Goal: Task Accomplishment & Management: Use online tool/utility

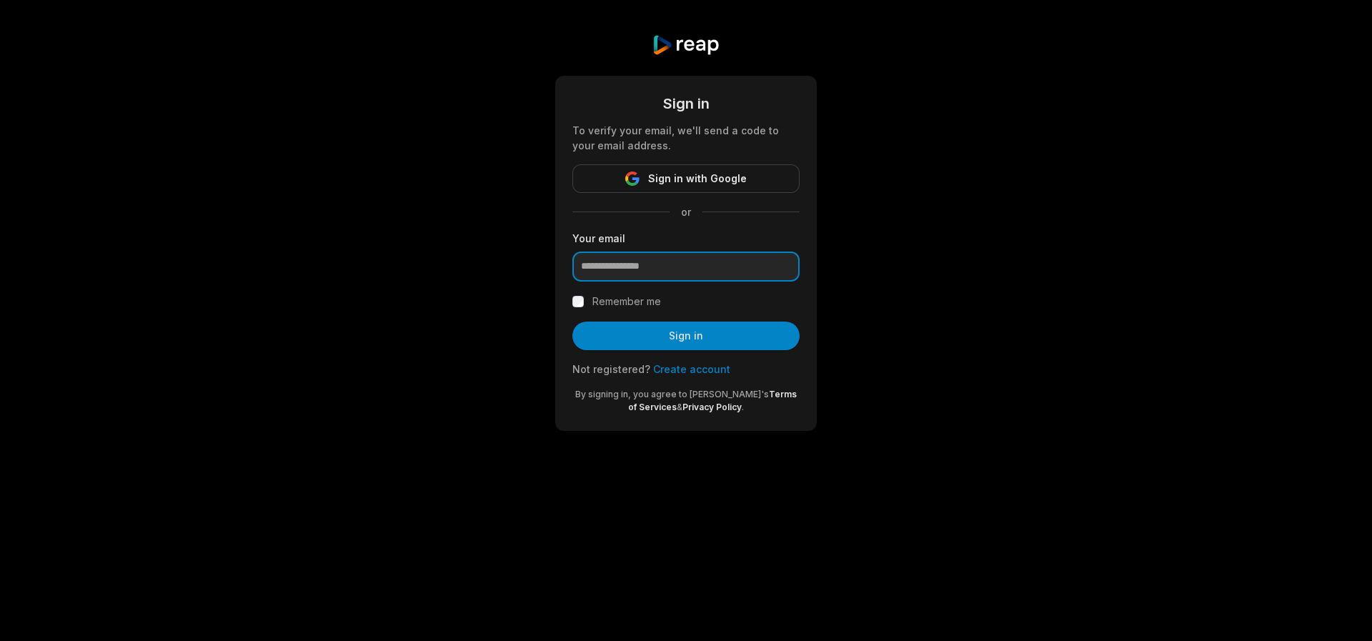
click at [679, 267] on input "email" at bounding box center [685, 266] width 227 height 30
type input "**********"
click at [1155, 271] on div "**********" at bounding box center [686, 232] width 1372 height 465
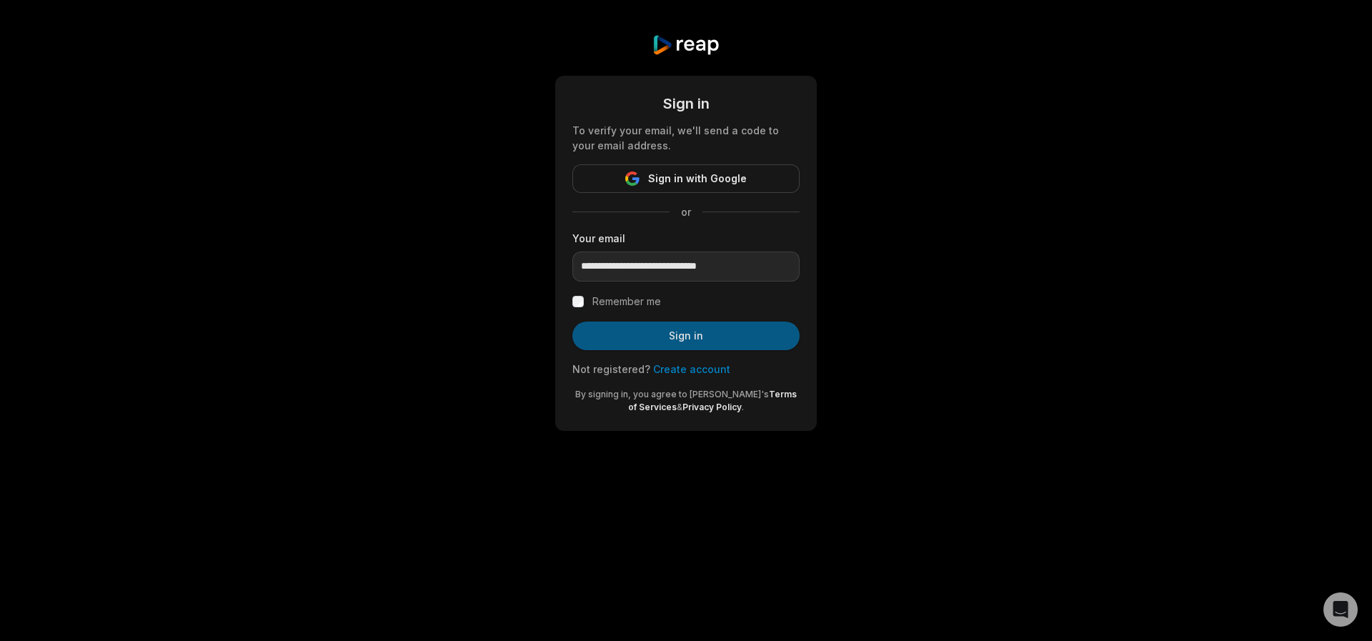
click at [657, 332] on button "Sign in" at bounding box center [685, 336] width 227 height 29
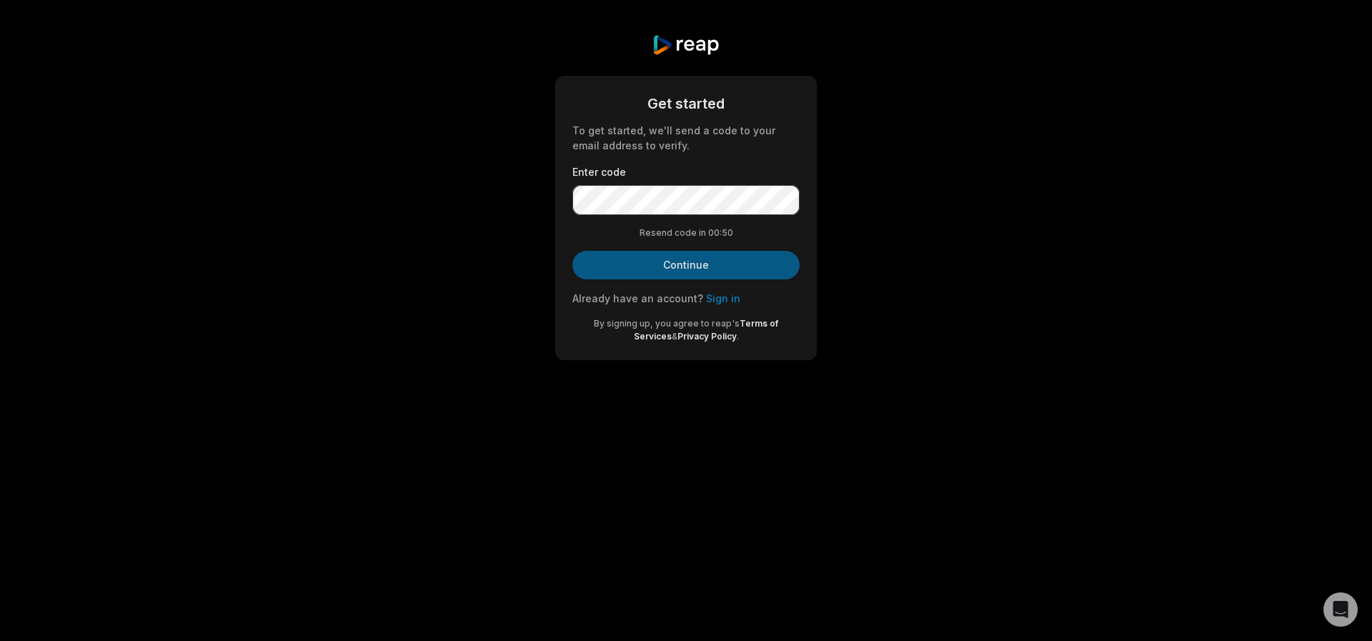
click at [684, 277] on button "Continue" at bounding box center [685, 265] width 227 height 29
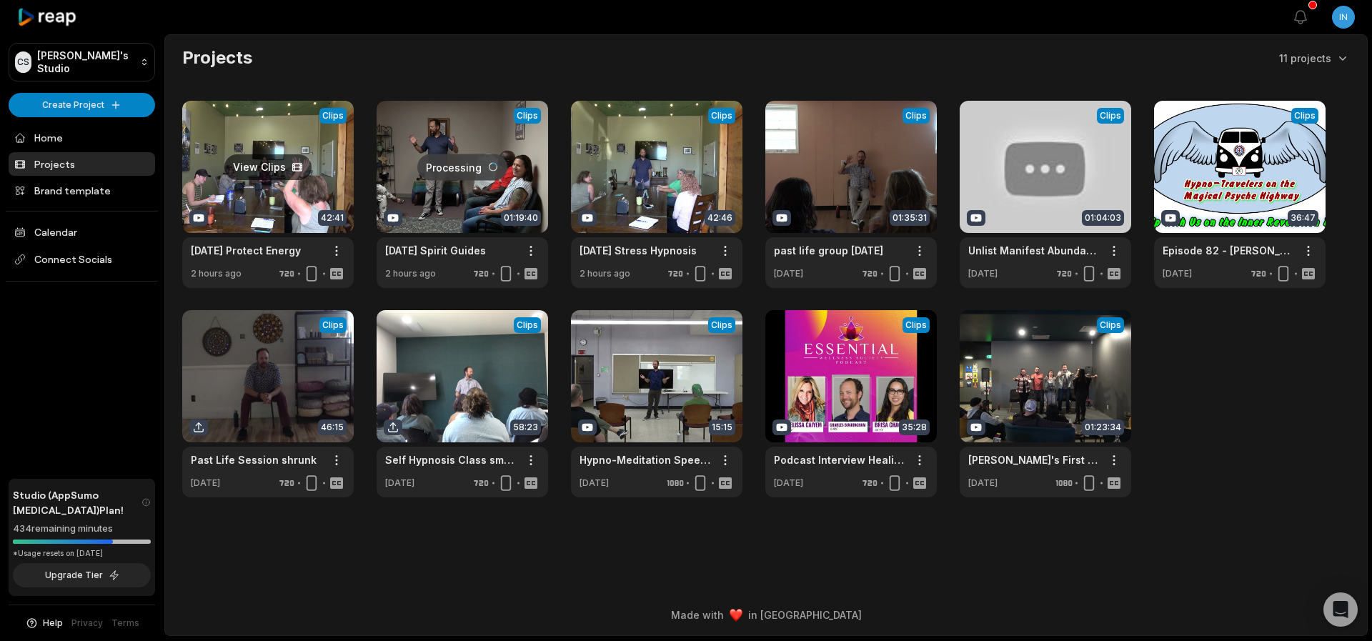
click at [250, 166] on link at bounding box center [267, 194] width 171 height 187
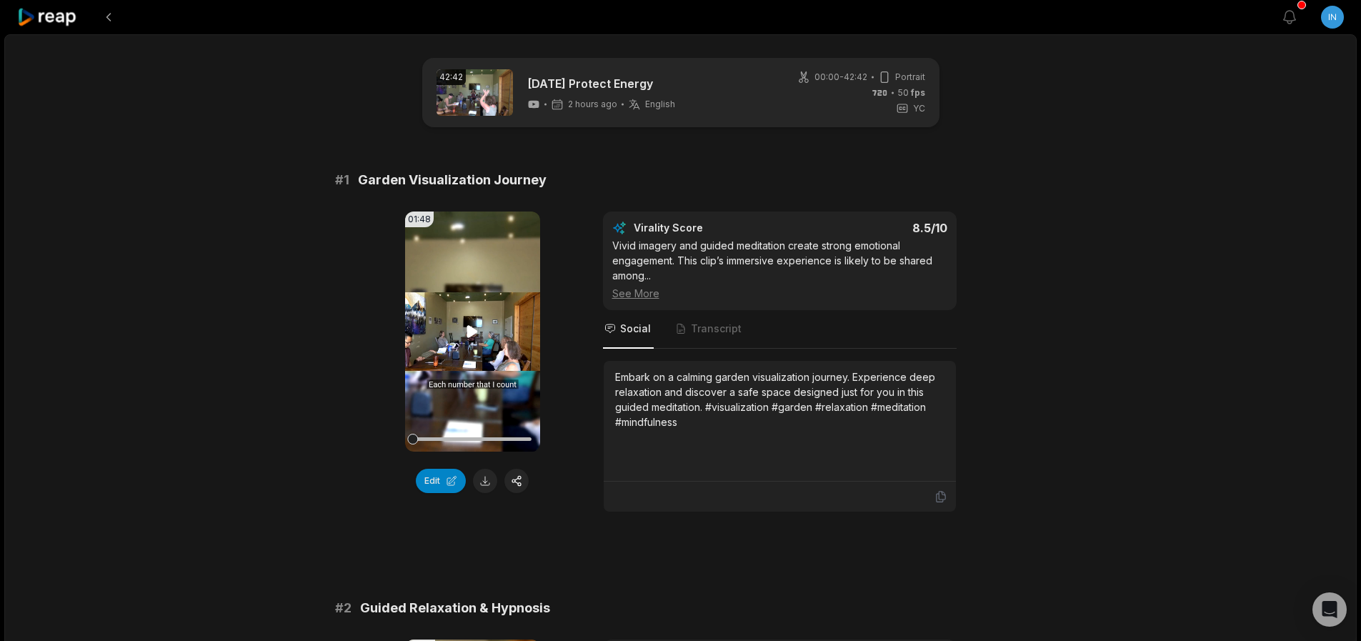
click at [469, 334] on icon at bounding box center [472, 331] width 11 height 12
click at [474, 332] on icon at bounding box center [472, 331] width 17 height 17
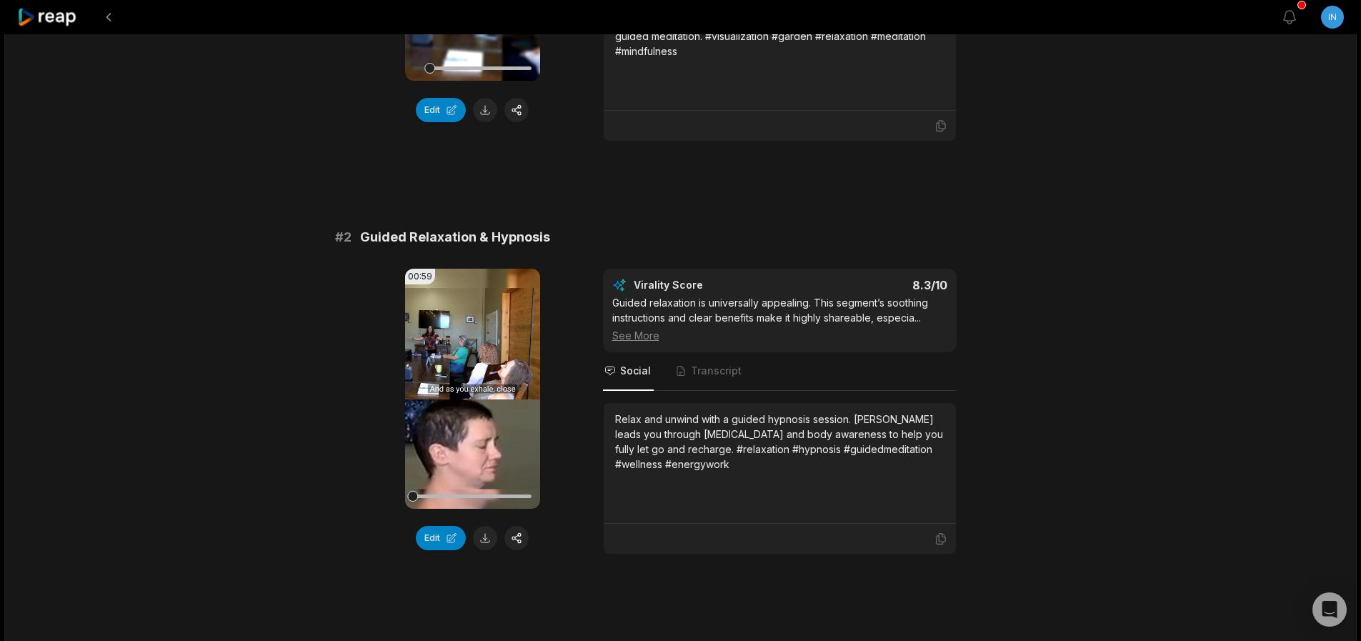
scroll to position [429, 0]
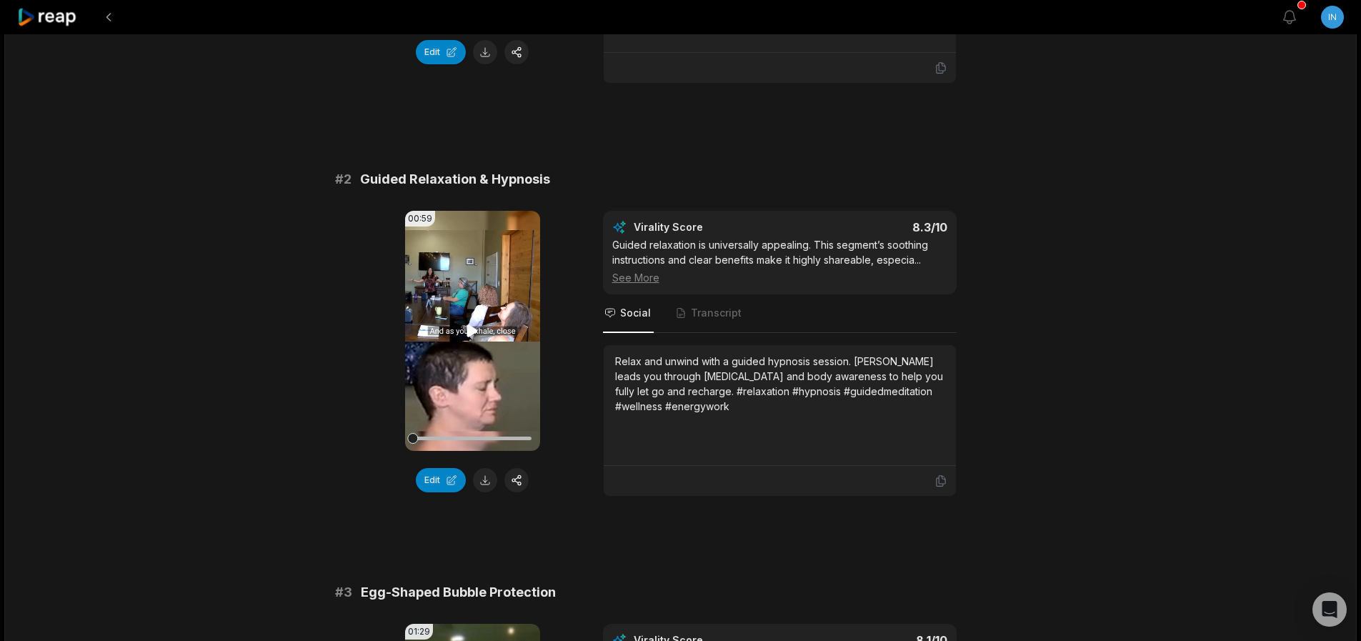
click at [472, 336] on icon at bounding box center [472, 330] width 17 height 17
click at [469, 296] on video "Your browser does not support mp4 format." at bounding box center [472, 331] width 135 height 240
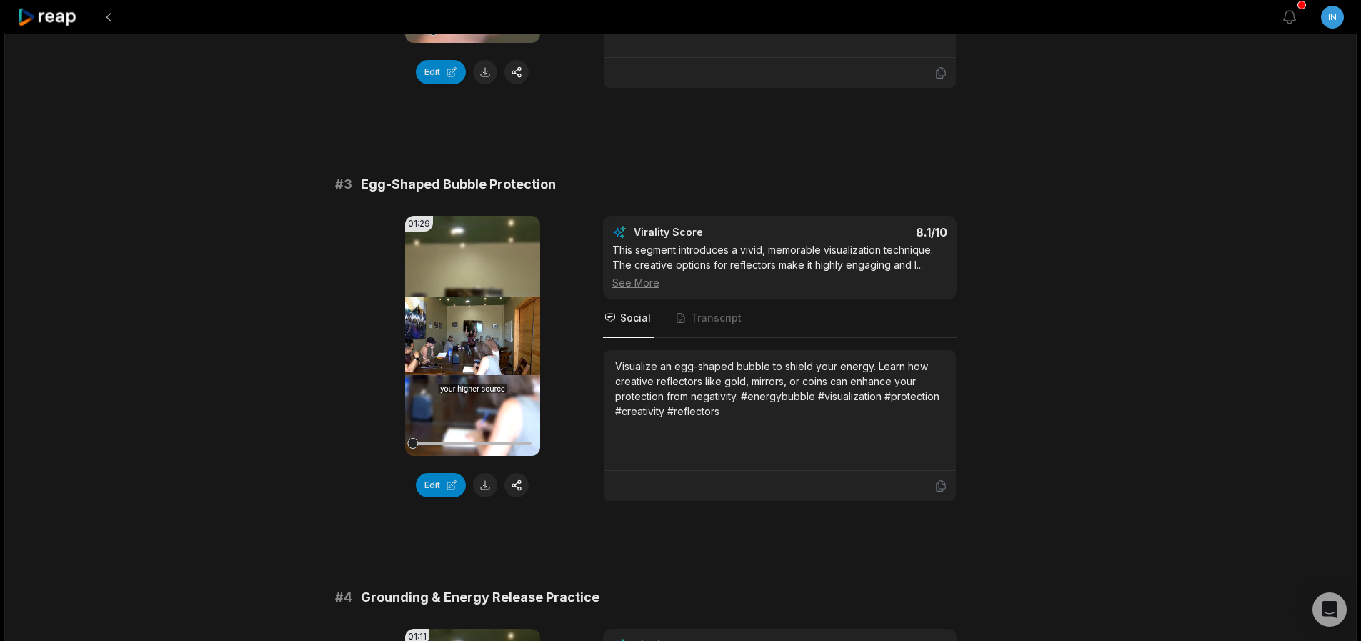
scroll to position [857, 0]
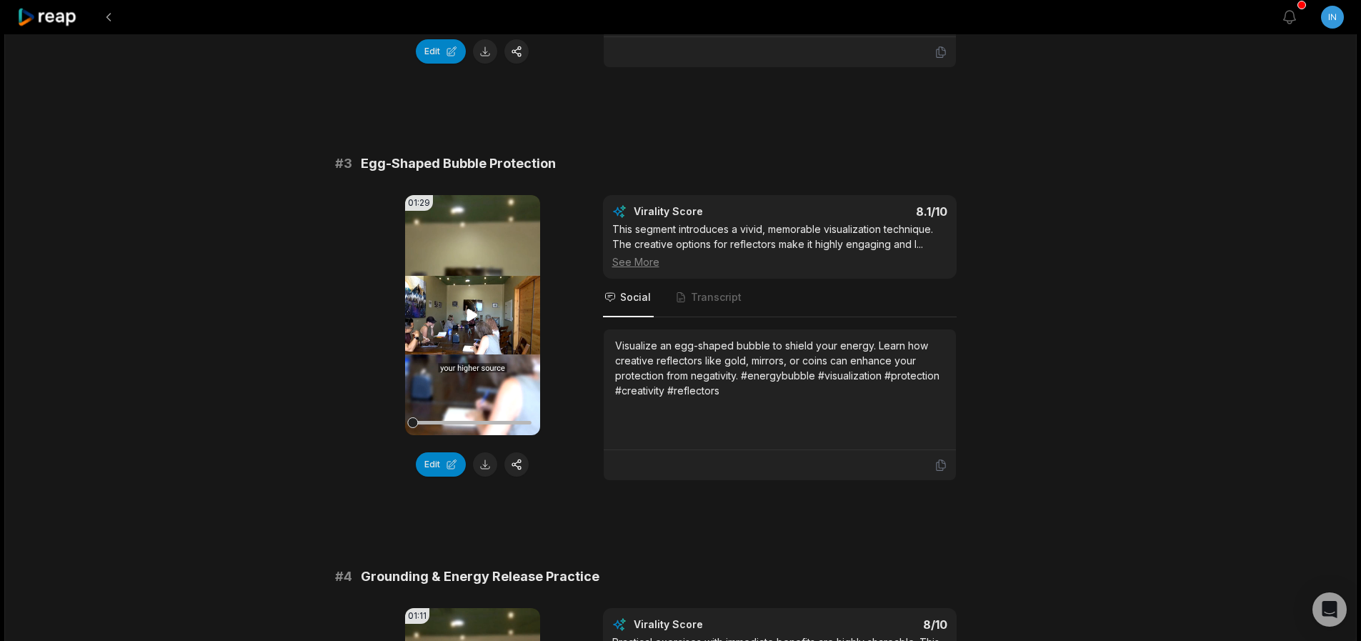
click at [475, 319] on icon at bounding box center [472, 315] width 17 height 17
click at [472, 315] on icon at bounding box center [472, 315] width 17 height 17
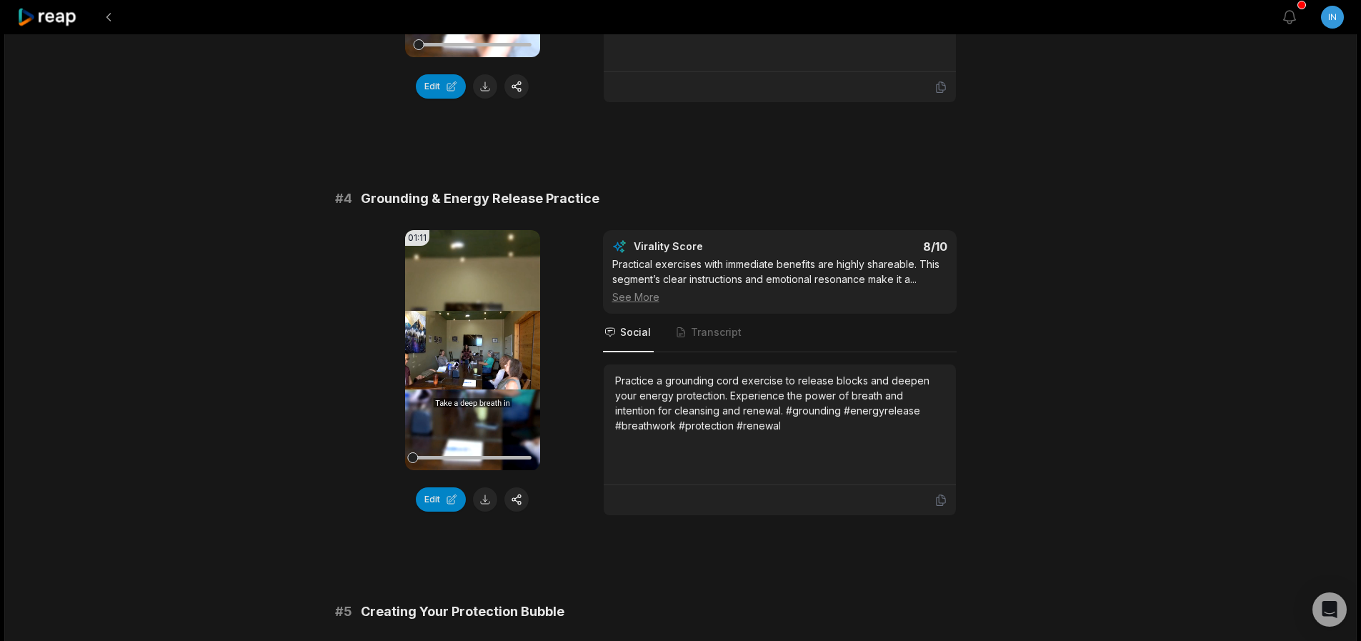
scroll to position [1286, 0]
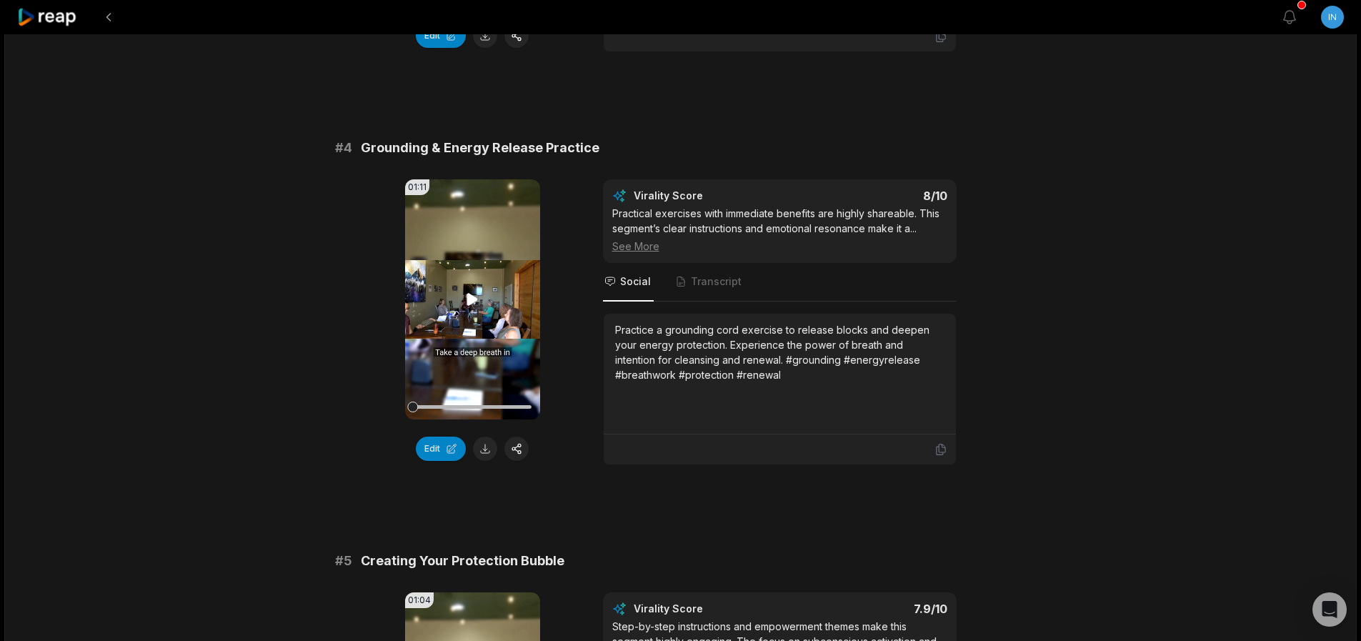
click at [474, 296] on icon at bounding box center [472, 299] width 17 height 17
click at [474, 295] on icon at bounding box center [472, 299] width 17 height 17
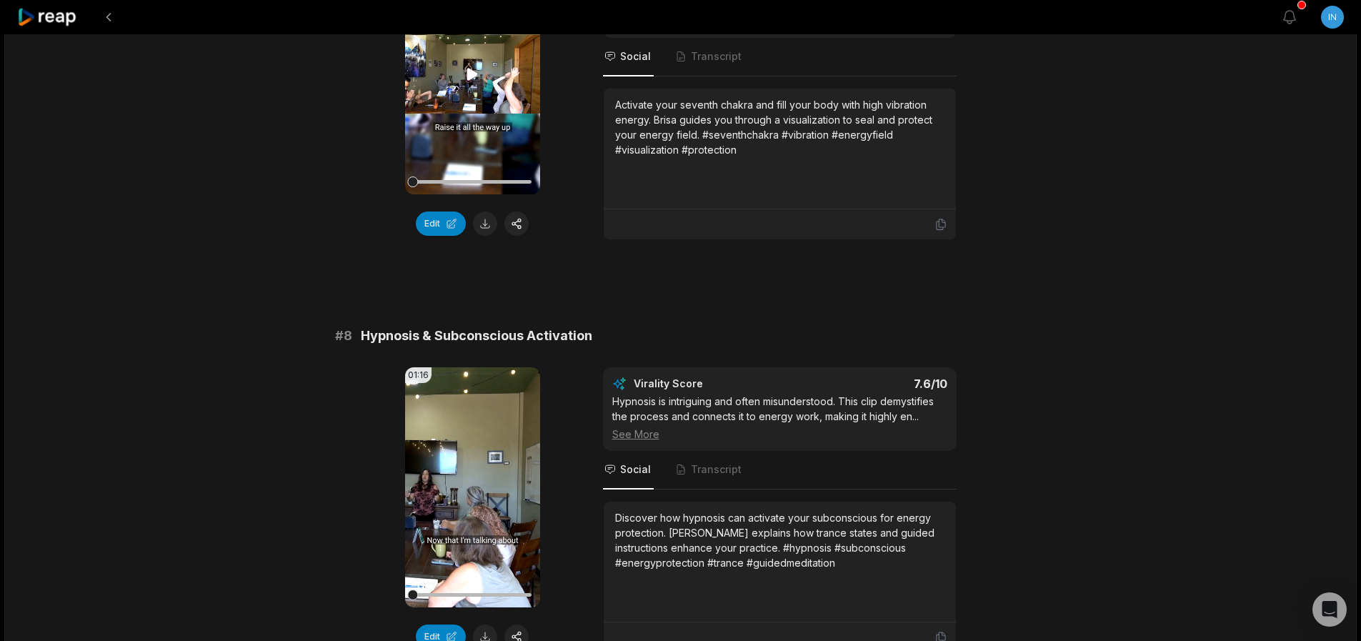
scroll to position [2829, 0]
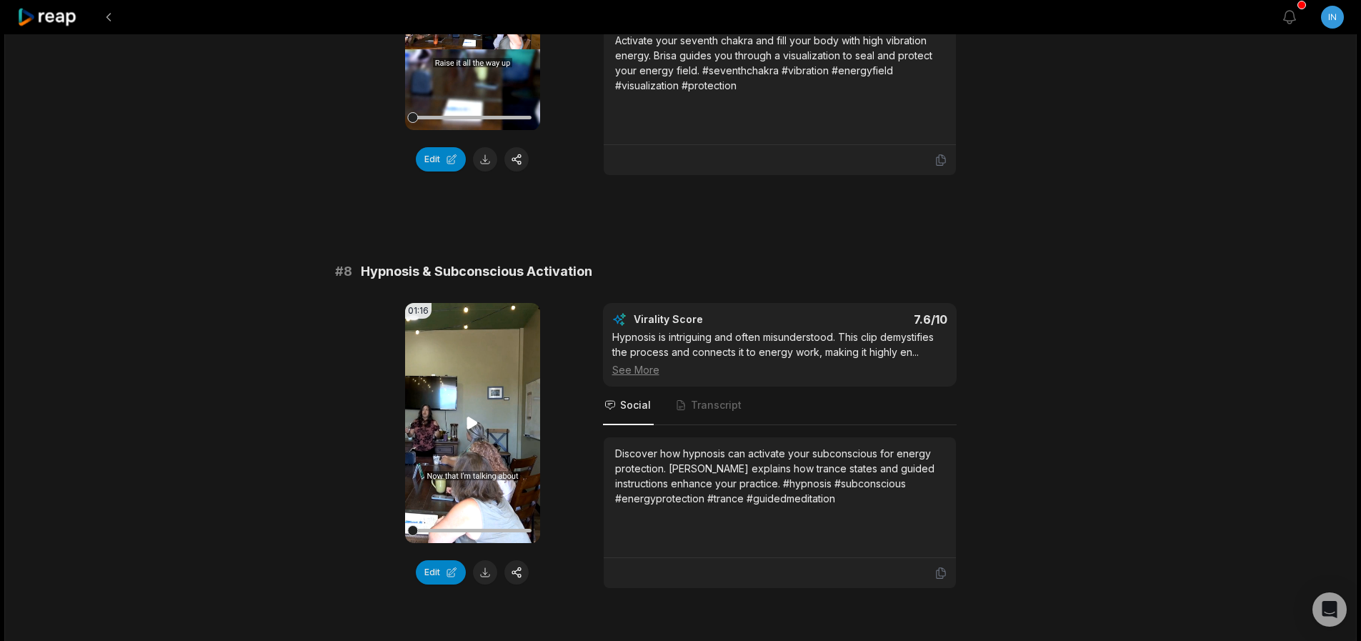
click at [467, 424] on icon at bounding box center [472, 423] width 11 height 12
click at [474, 424] on icon at bounding box center [472, 422] width 17 height 17
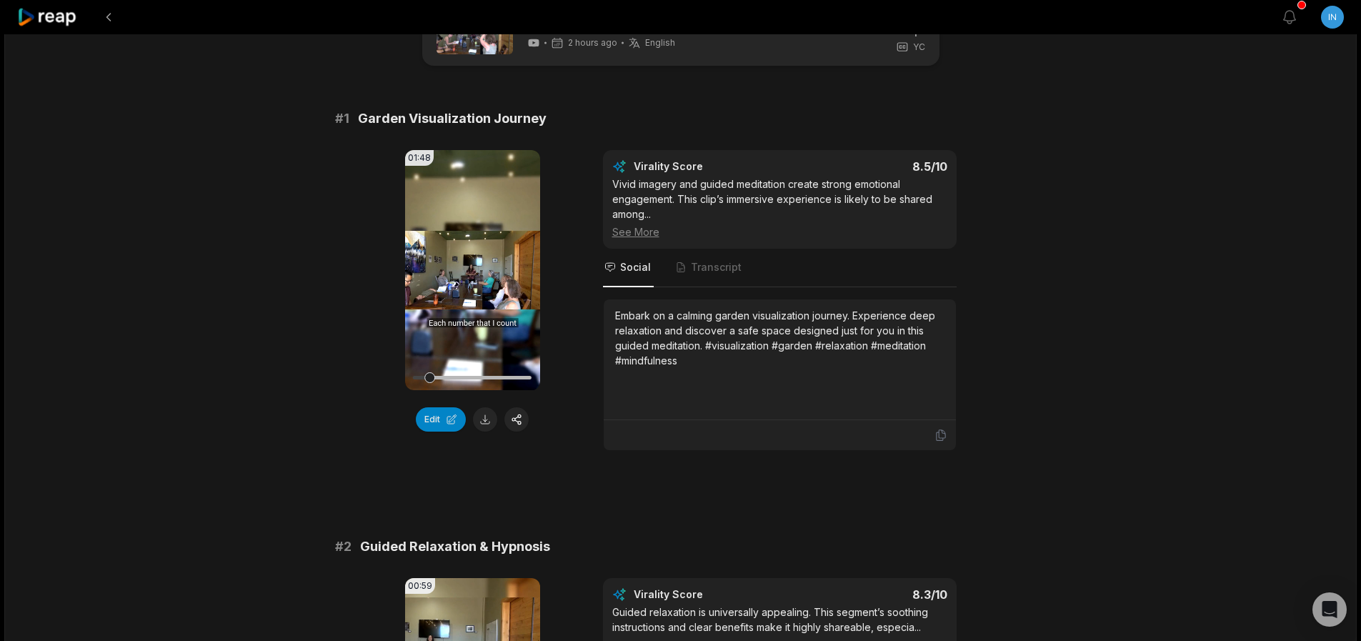
scroll to position [0, 0]
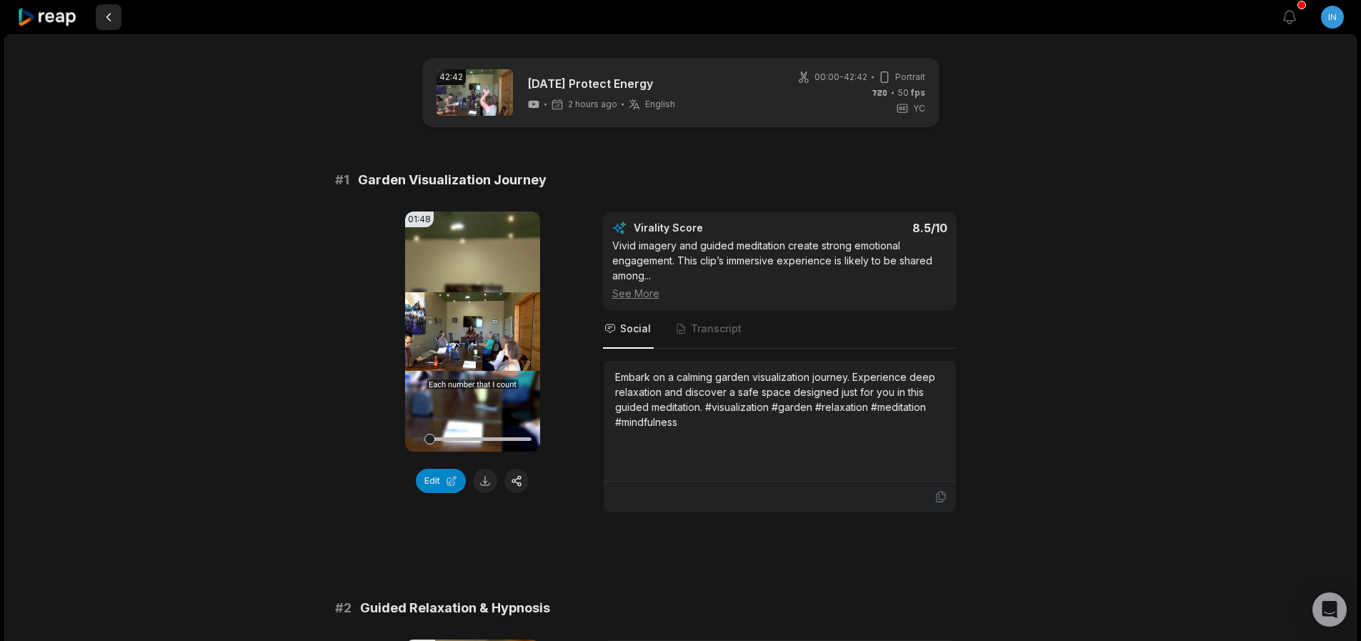
click at [111, 16] on button at bounding box center [109, 17] width 26 height 26
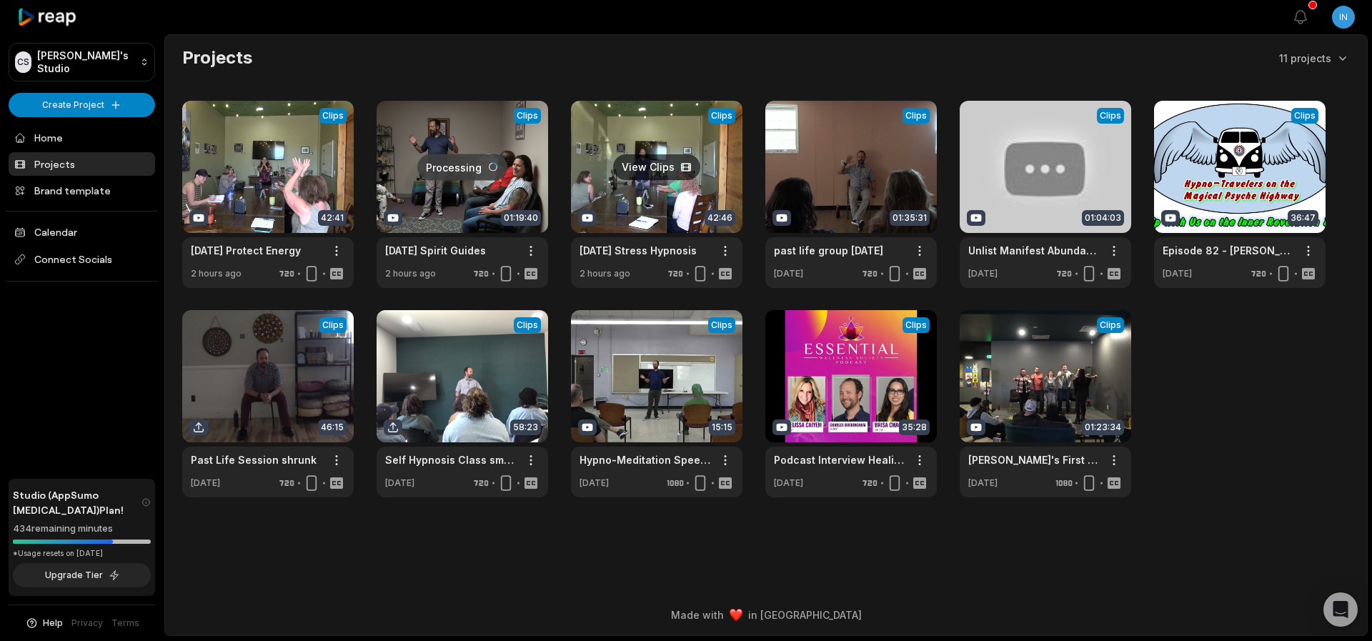
click at [652, 165] on link at bounding box center [656, 194] width 171 height 187
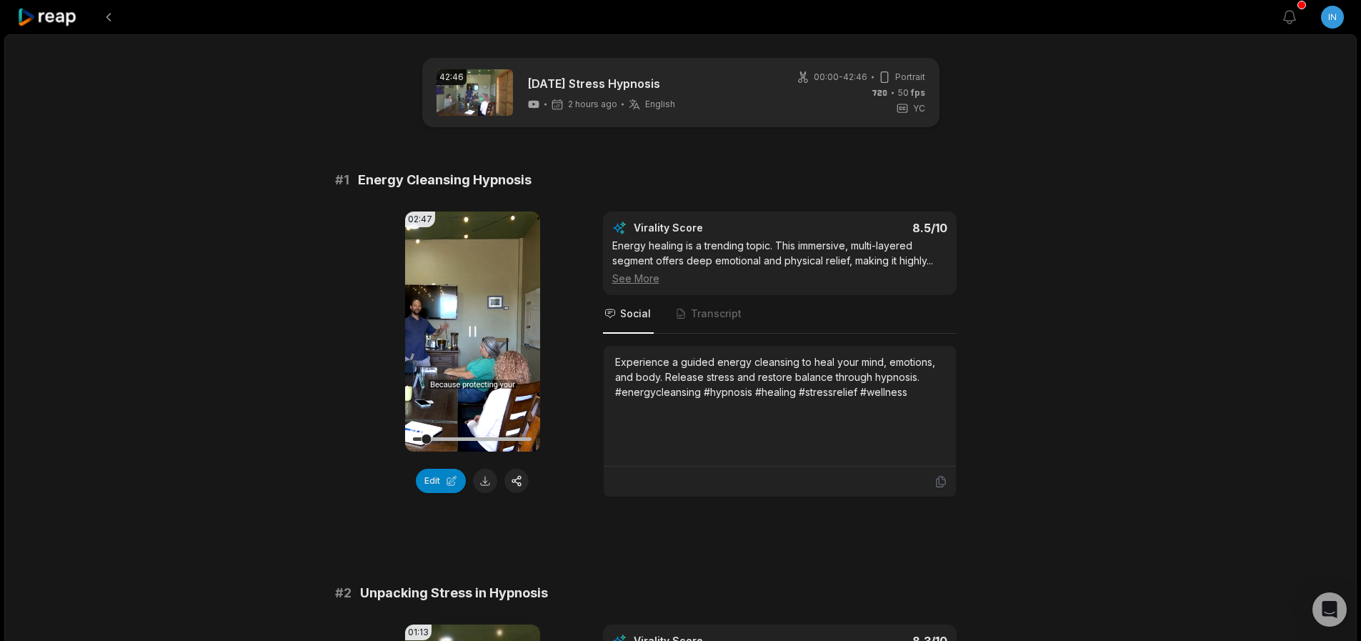
click at [473, 327] on icon at bounding box center [472, 331] width 17 height 17
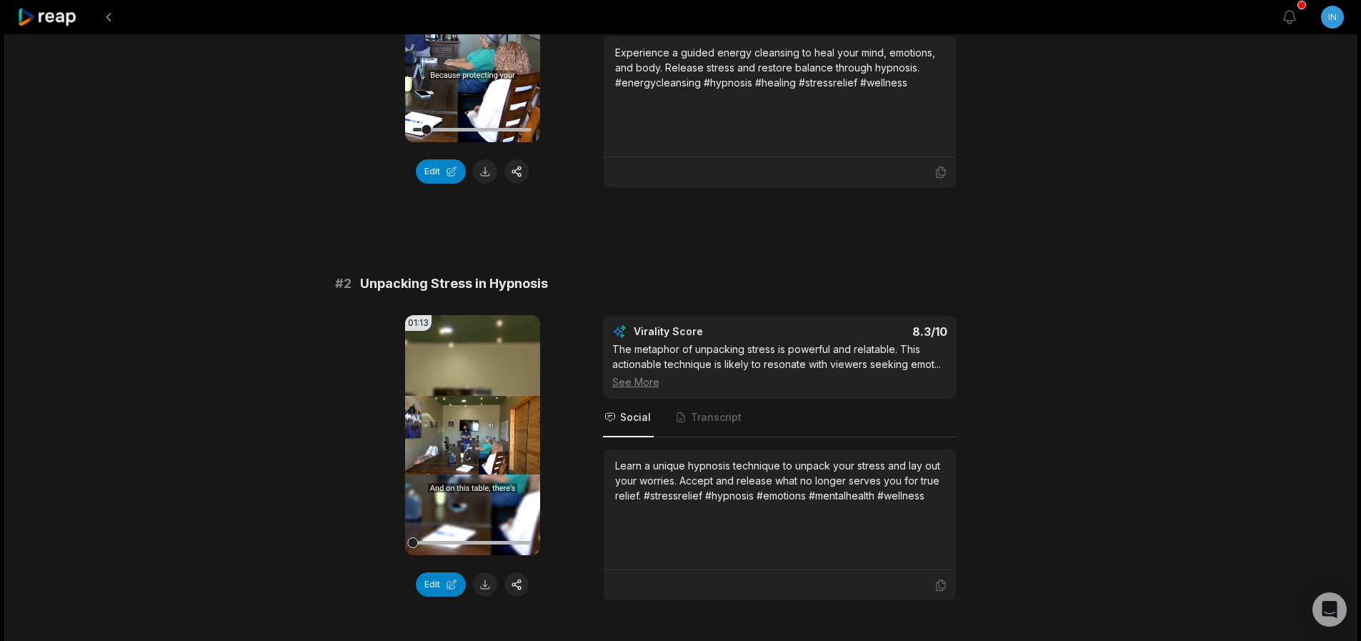
scroll to position [343, 0]
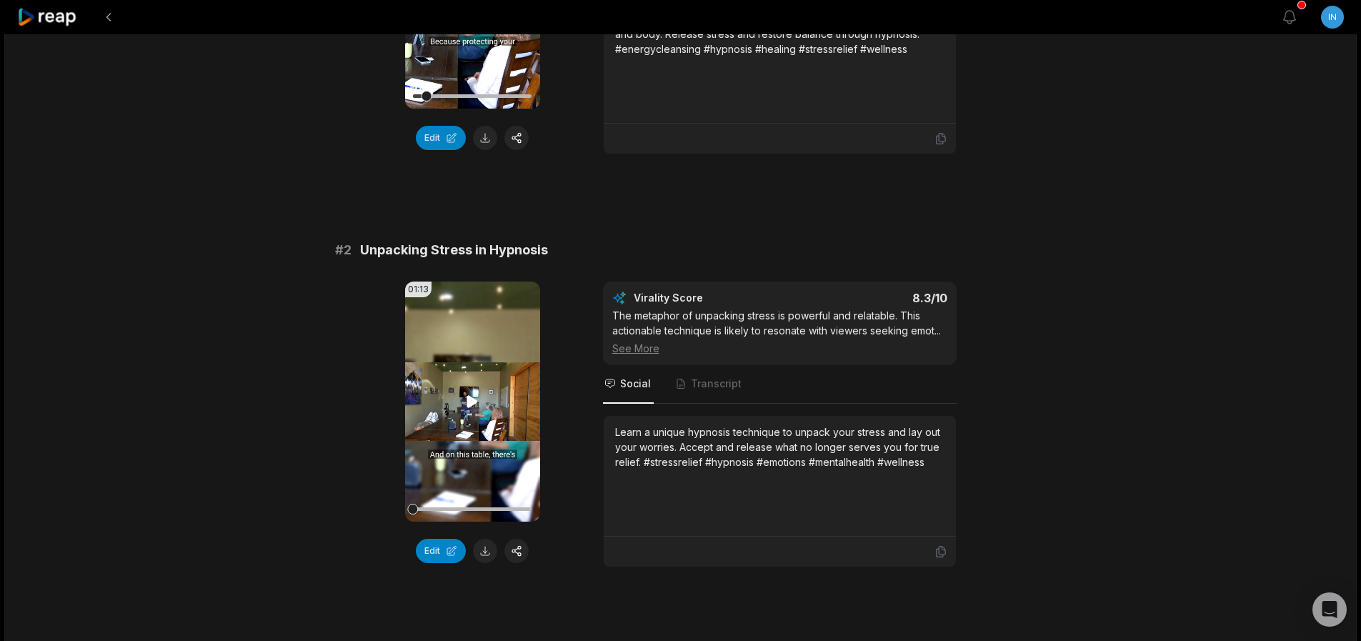
click at [476, 399] on icon at bounding box center [472, 401] width 17 height 17
click at [476, 399] on icon at bounding box center [473, 401] width 6 height 9
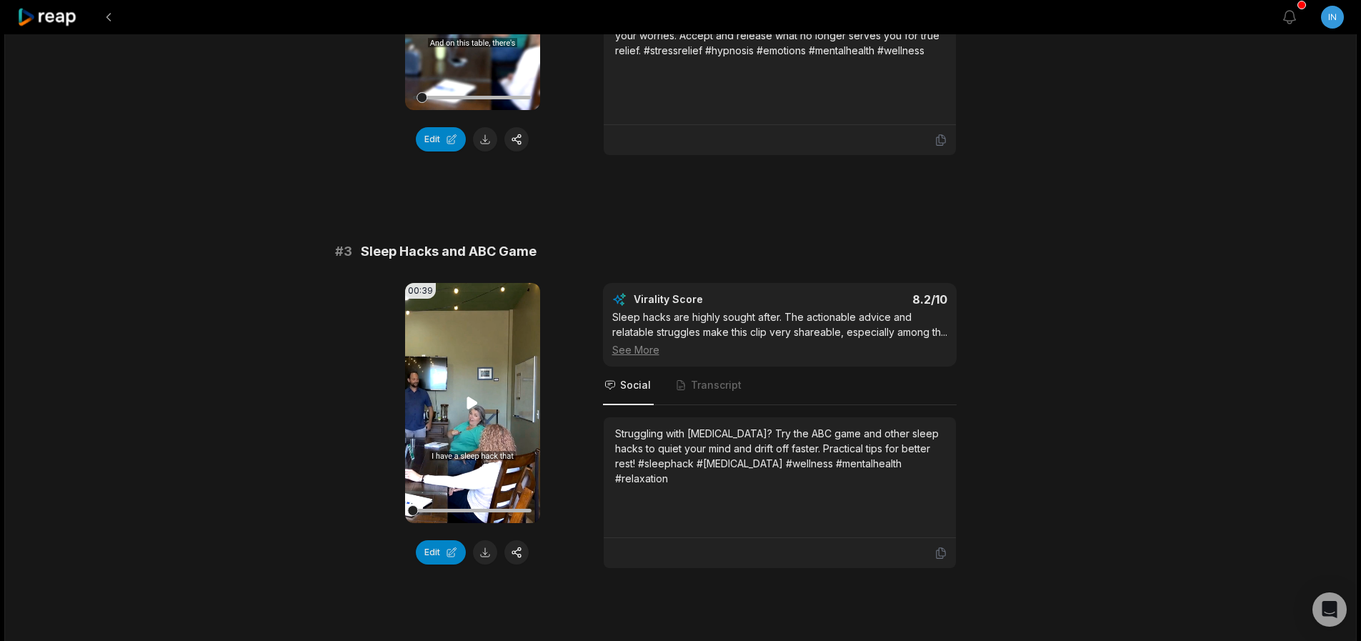
scroll to position [772, 0]
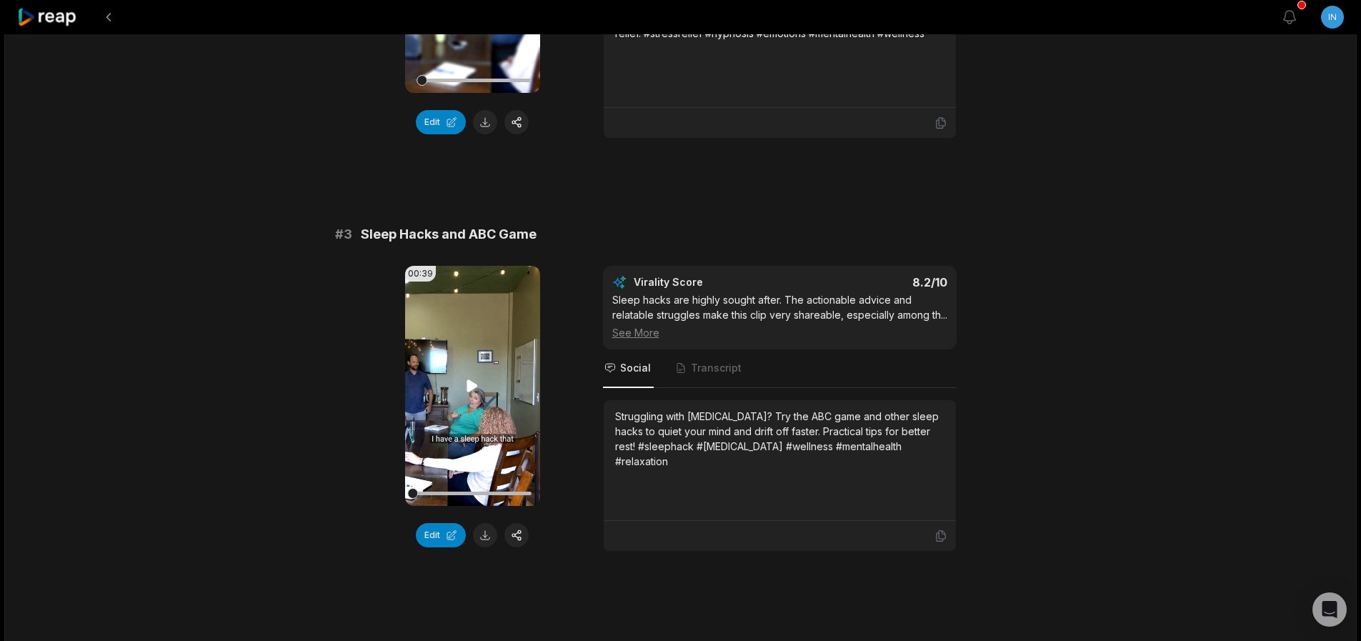
click at [474, 387] on icon at bounding box center [472, 385] width 11 height 12
click at [474, 387] on icon at bounding box center [472, 385] width 17 height 17
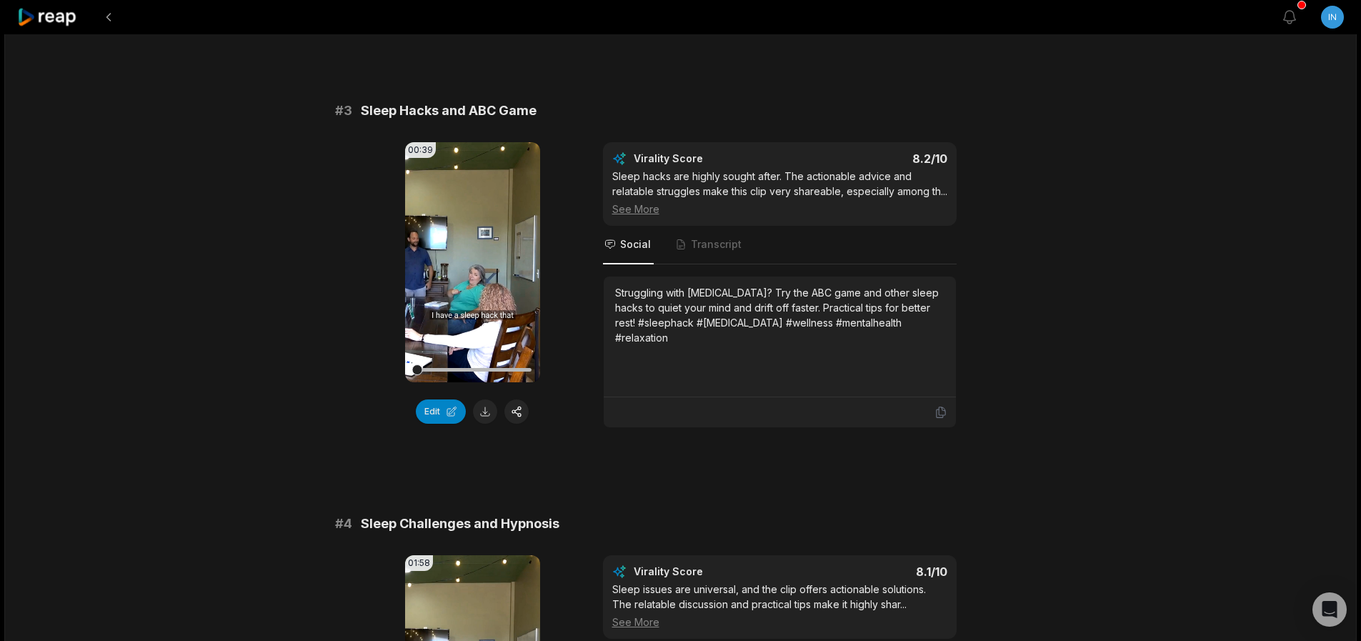
scroll to position [857, 0]
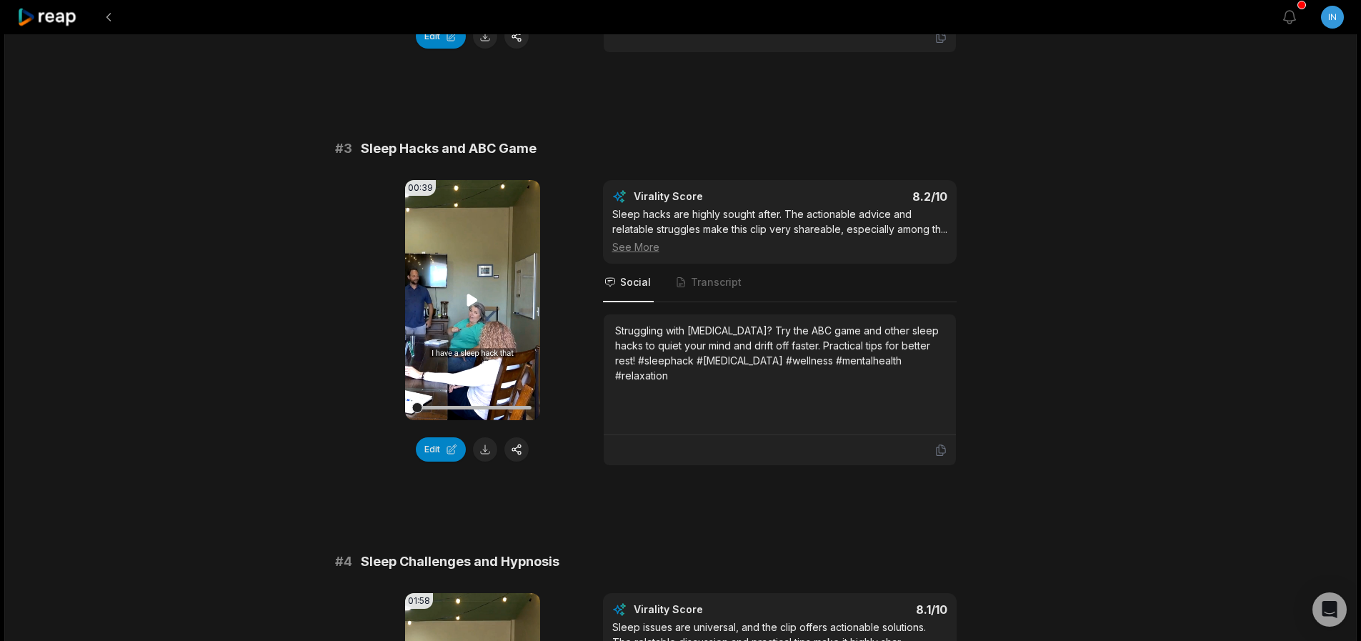
click at [472, 305] on icon at bounding box center [472, 300] width 17 height 17
click at [470, 301] on icon at bounding box center [473, 299] width 6 height 9
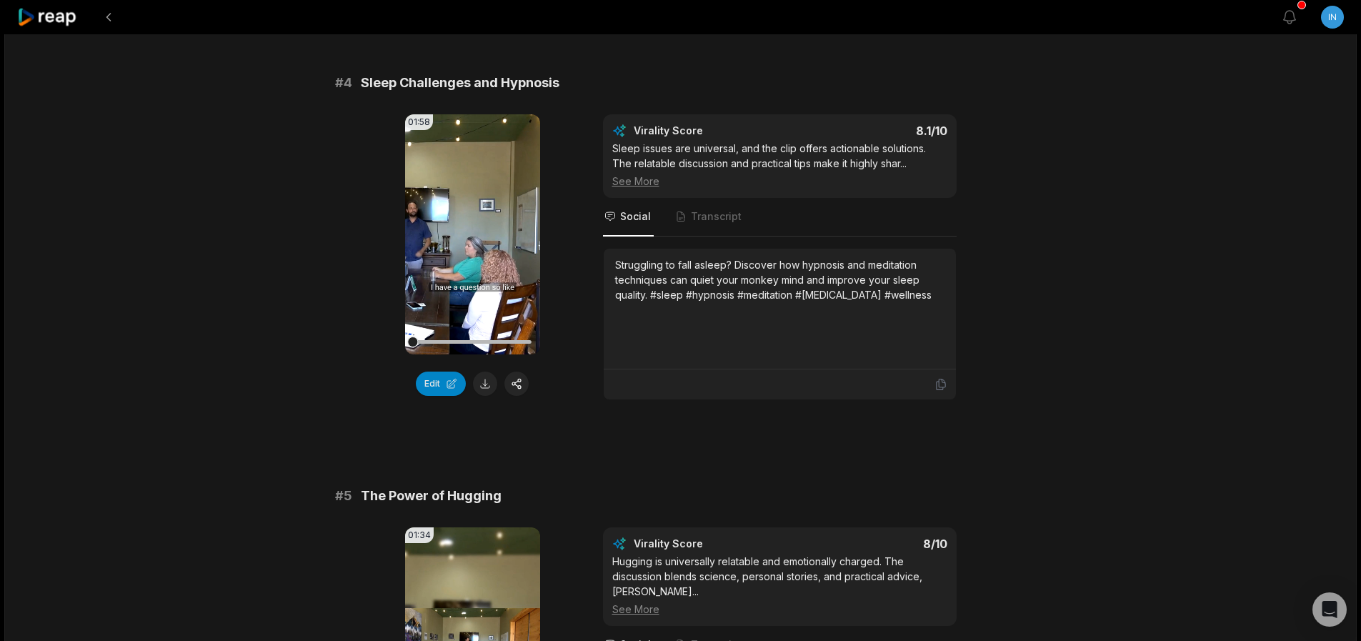
scroll to position [1372, 0]
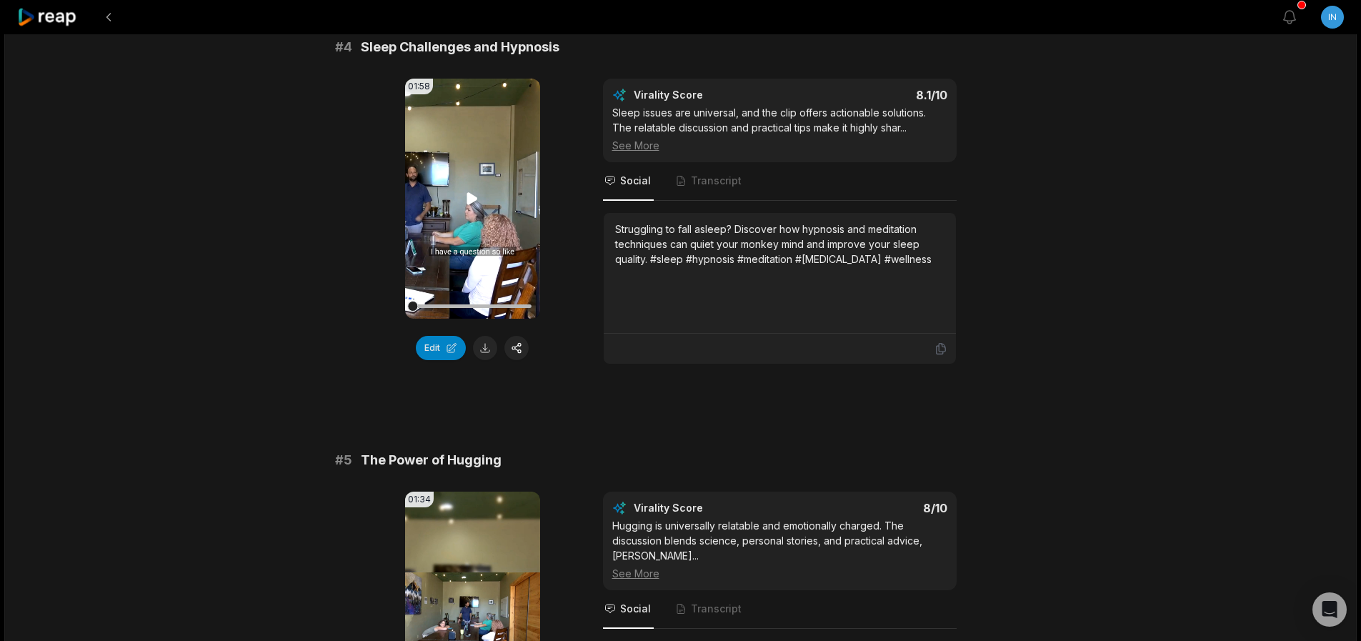
click at [464, 207] on icon at bounding box center [472, 198] width 17 height 17
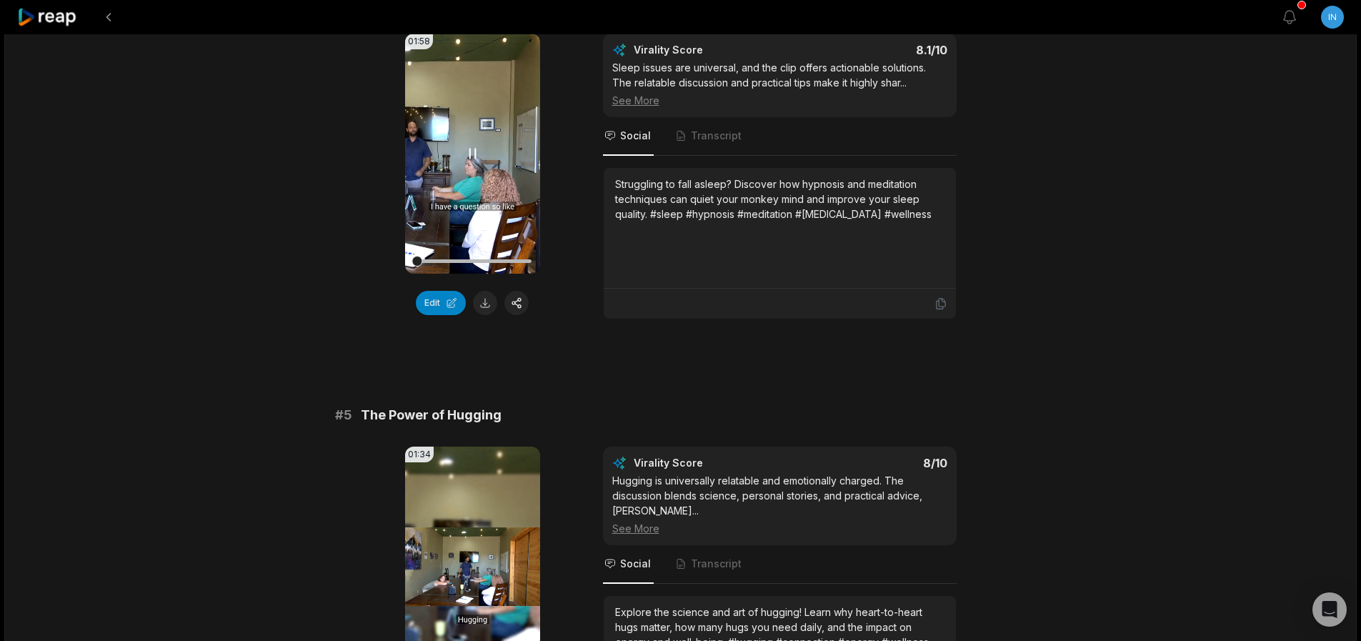
scroll to position [1458, 0]
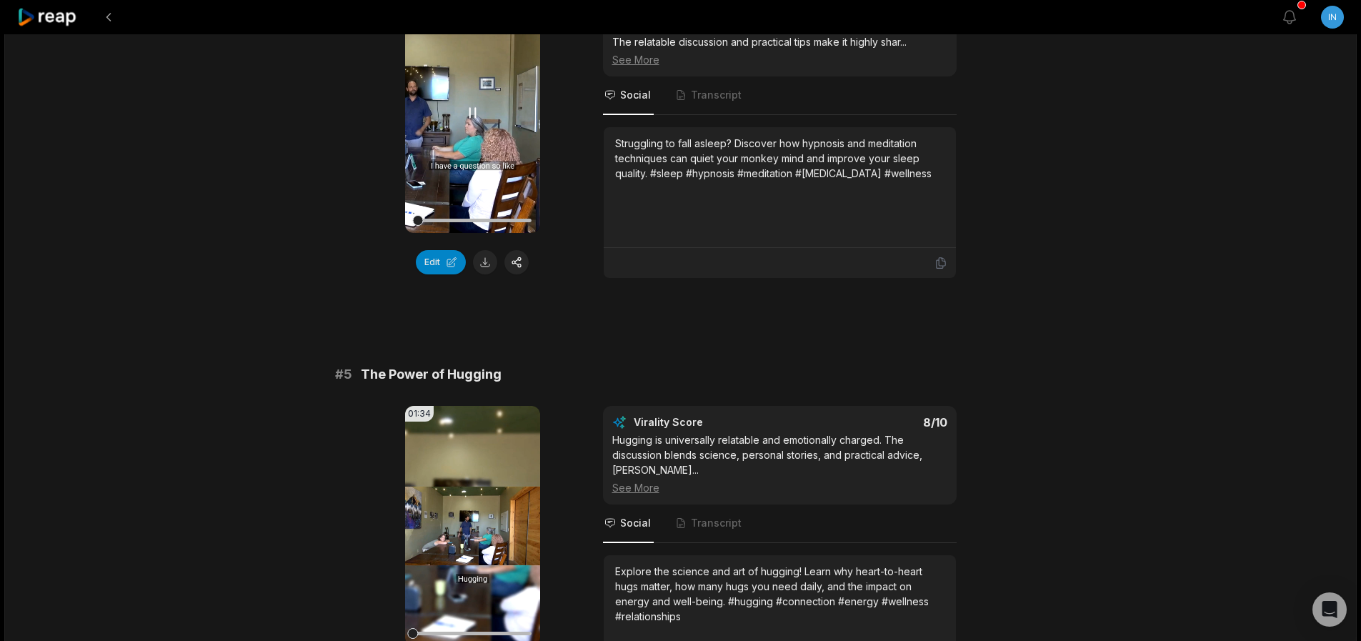
click at [474, 121] on icon at bounding box center [472, 112] width 17 height 17
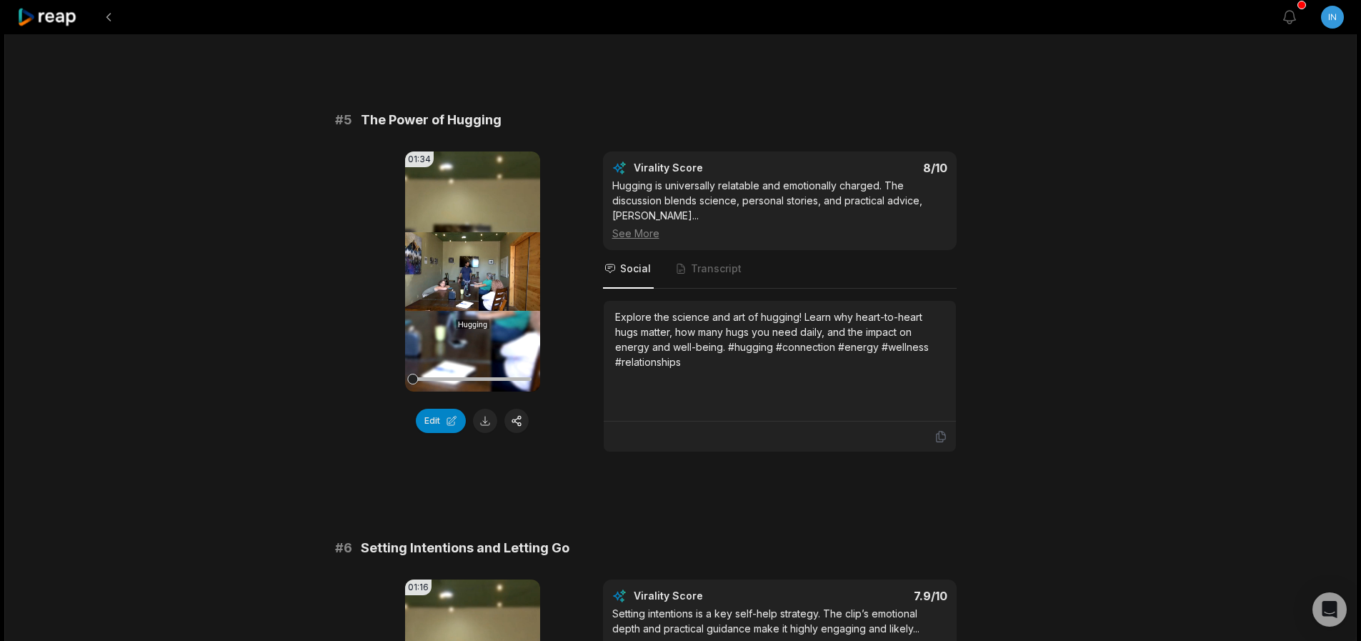
scroll to position [1715, 0]
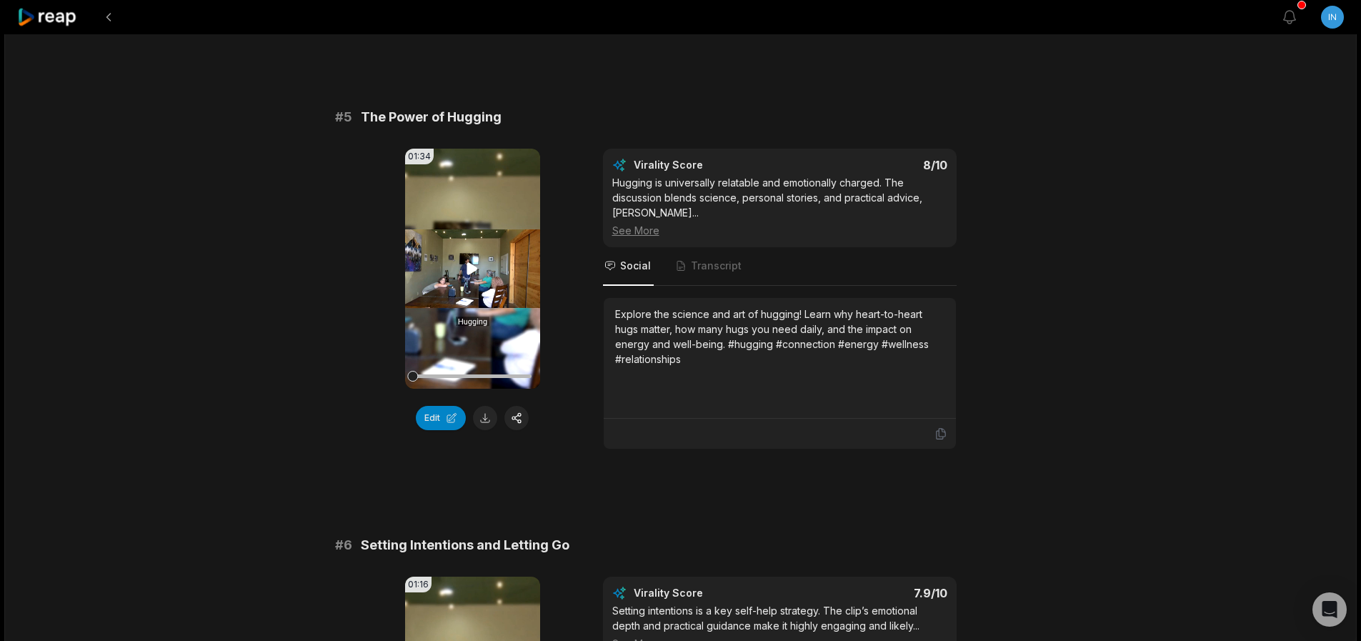
click at [472, 274] on icon at bounding box center [472, 268] width 11 height 12
click at [475, 273] on icon at bounding box center [473, 268] width 6 height 9
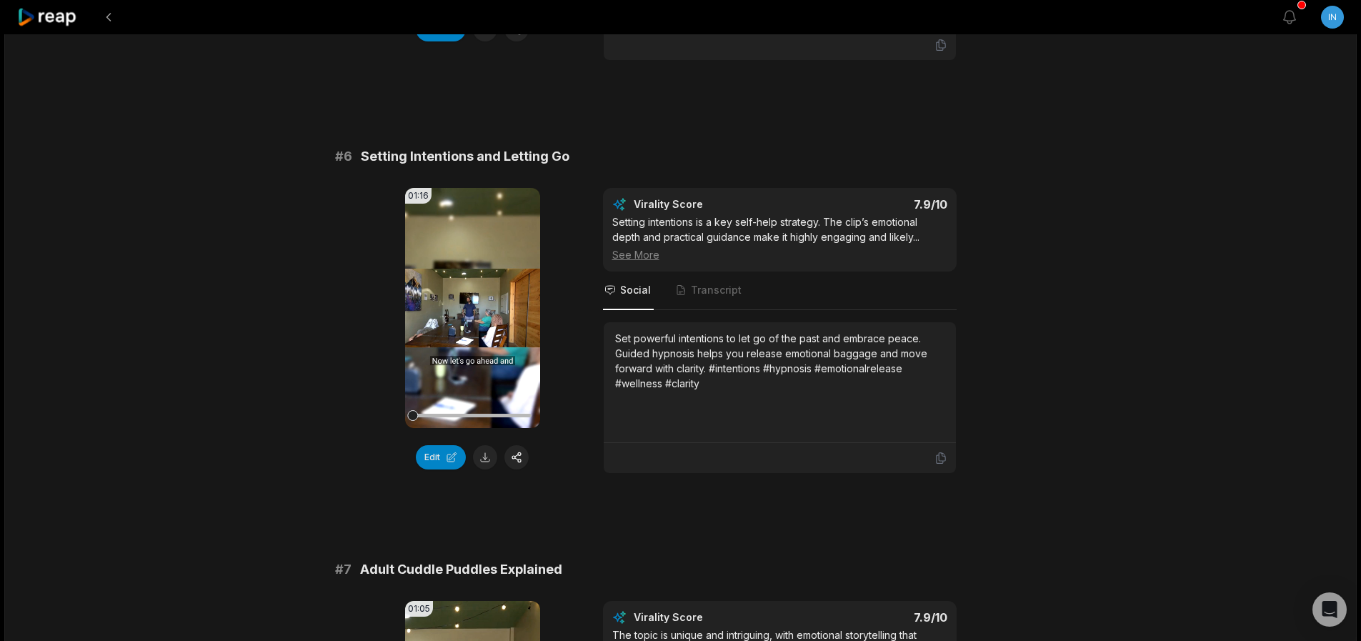
scroll to position [2143, 0]
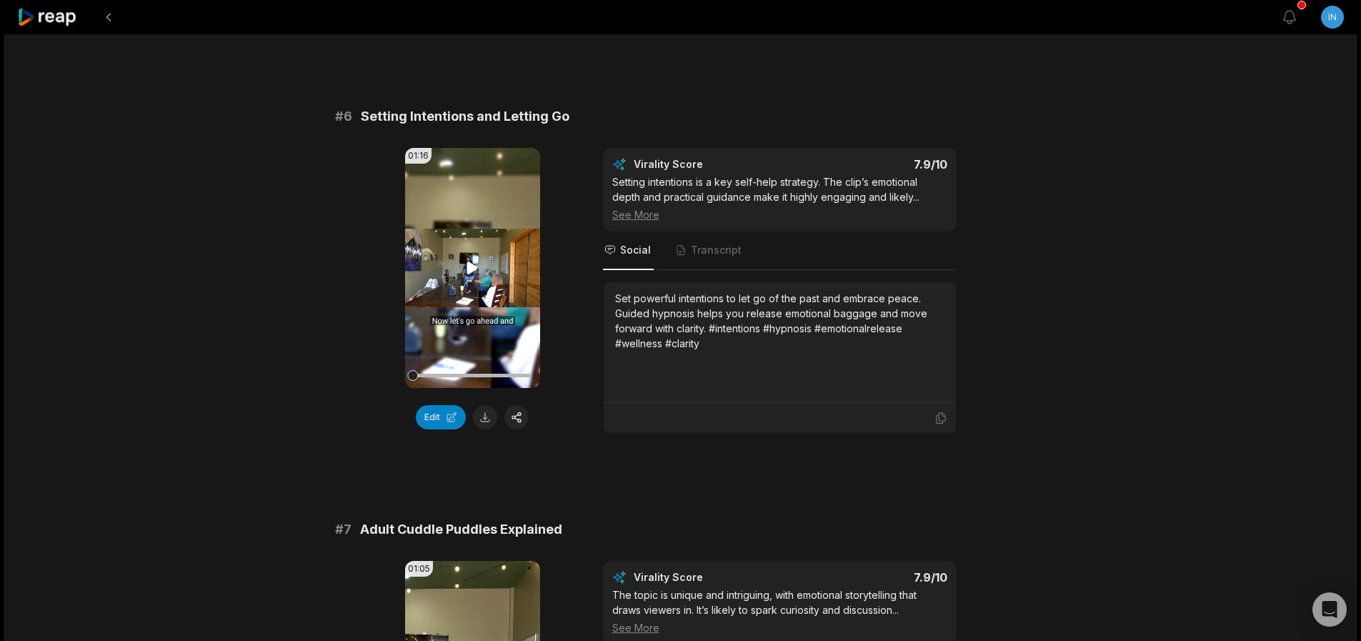
click at [468, 274] on icon at bounding box center [472, 267] width 11 height 12
click at [468, 276] on icon at bounding box center [472, 267] width 17 height 17
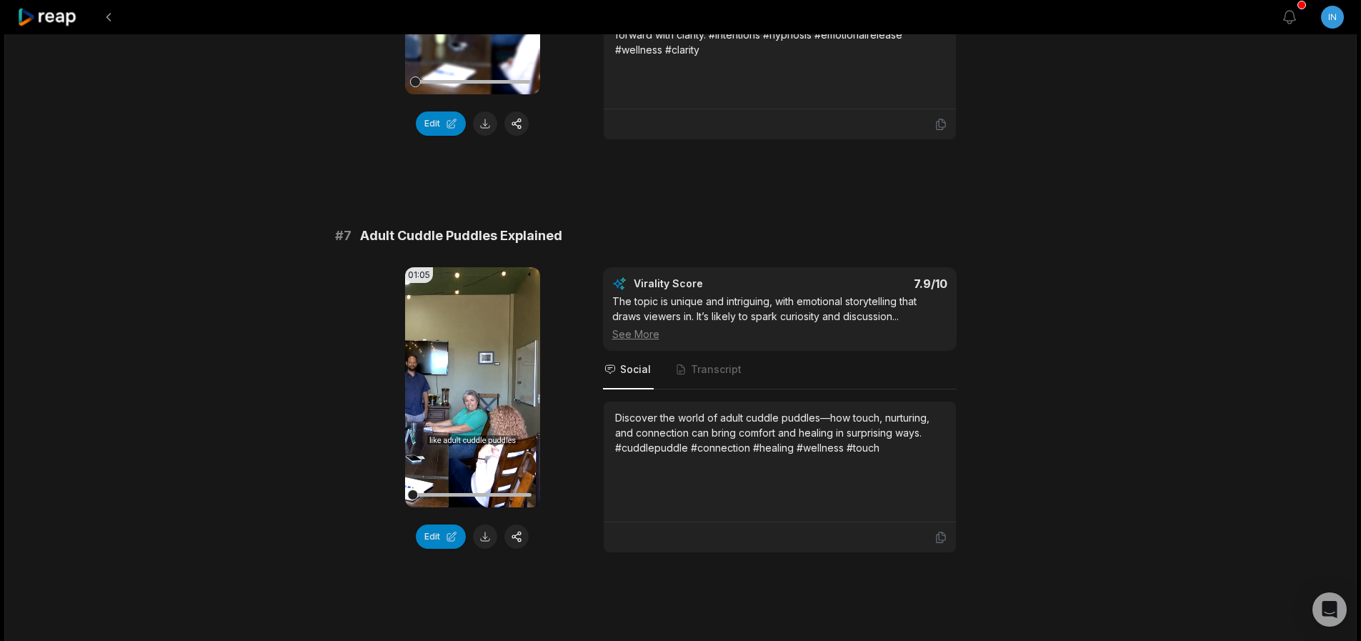
scroll to position [2486, 0]
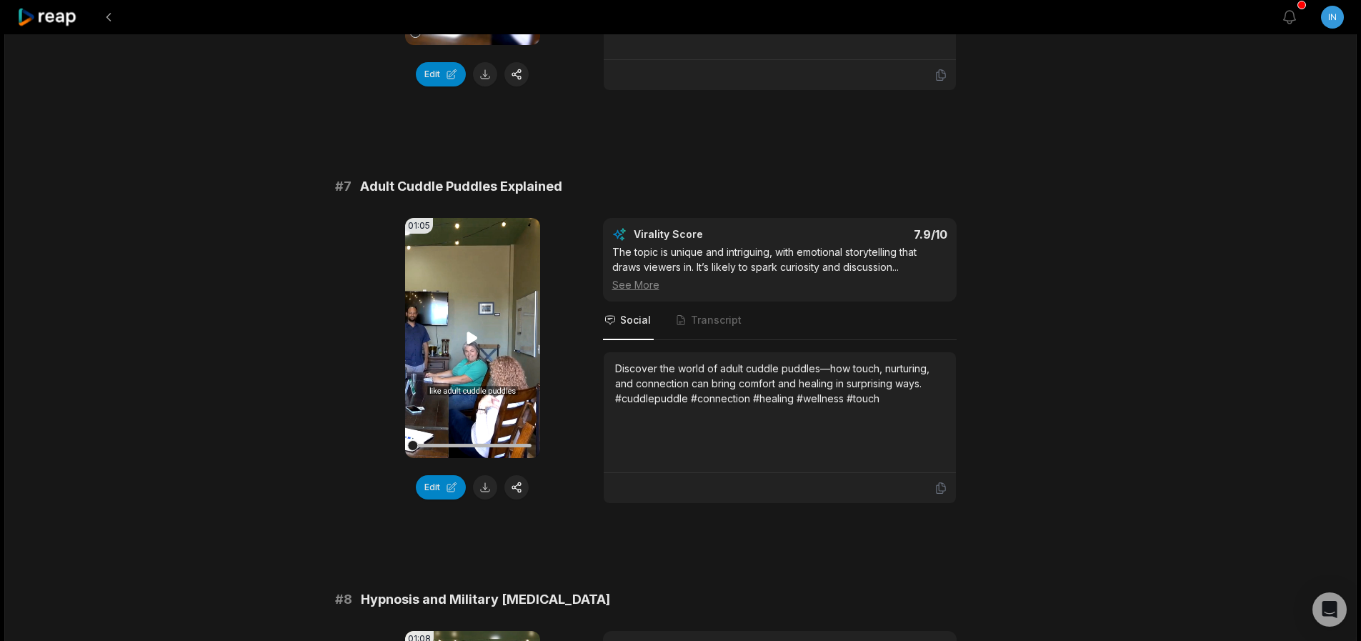
click at [467, 347] on icon at bounding box center [472, 337] width 17 height 17
click at [472, 347] on icon at bounding box center [472, 337] width 17 height 17
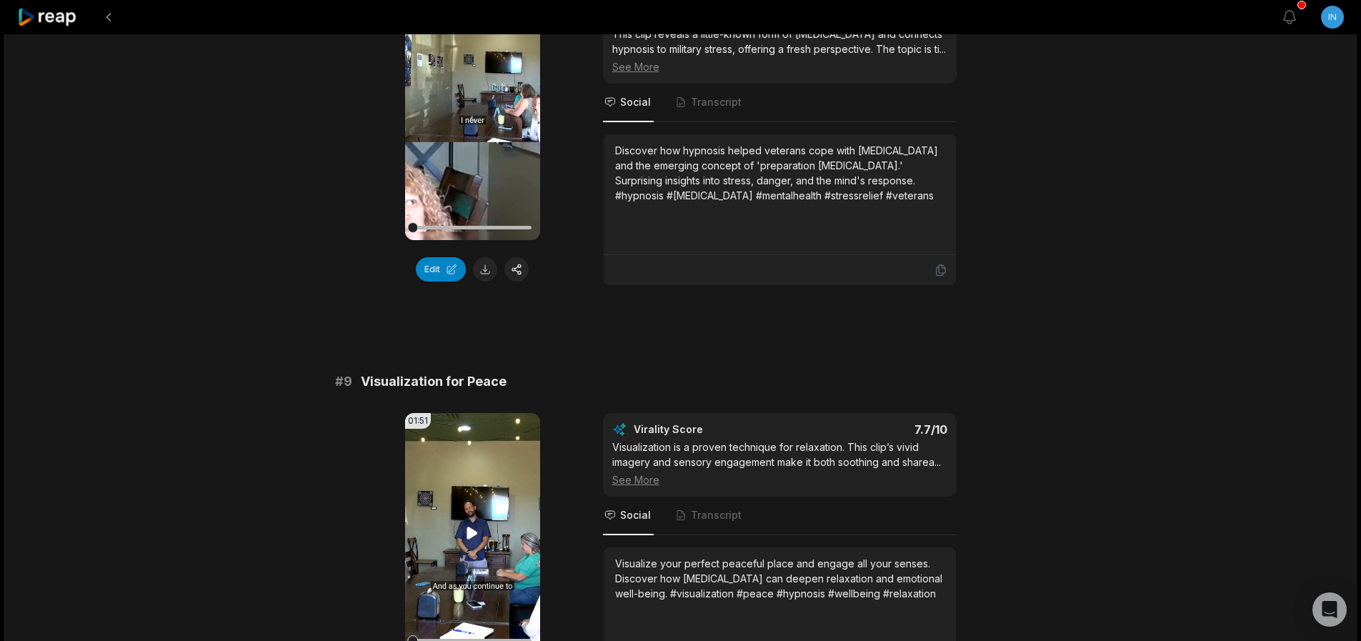
scroll to position [2915, 0]
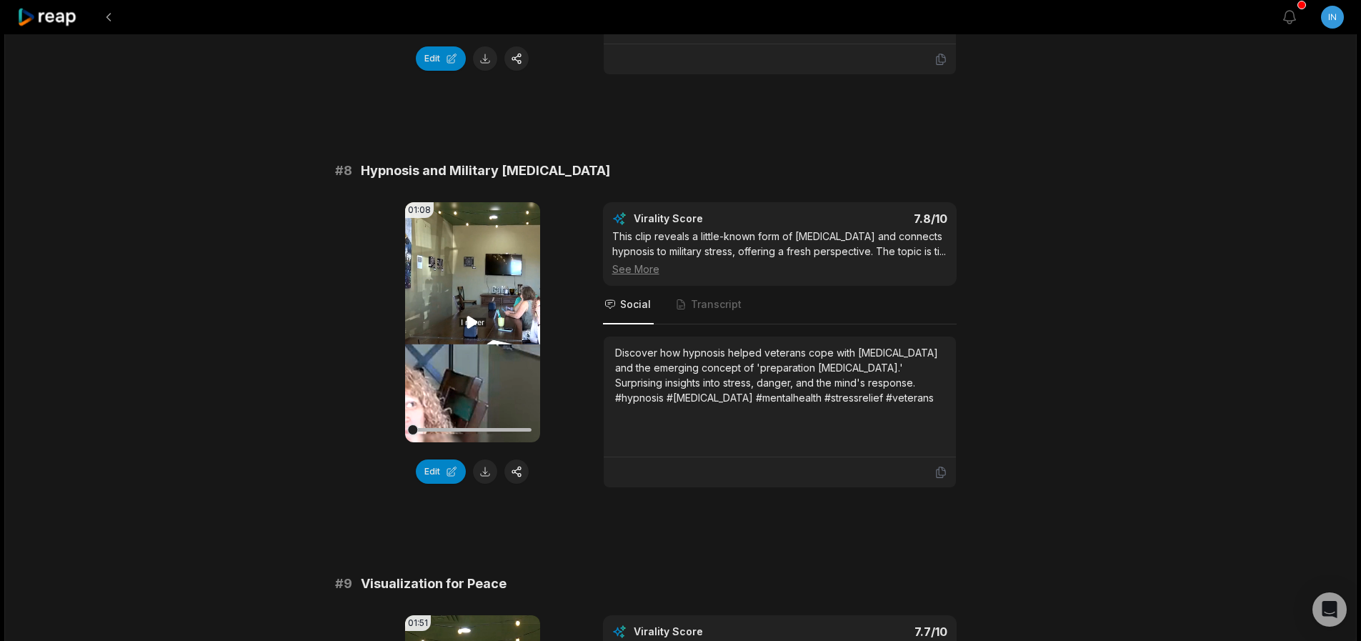
click at [475, 328] on icon at bounding box center [472, 322] width 11 height 12
click at [473, 331] on icon at bounding box center [472, 322] width 17 height 17
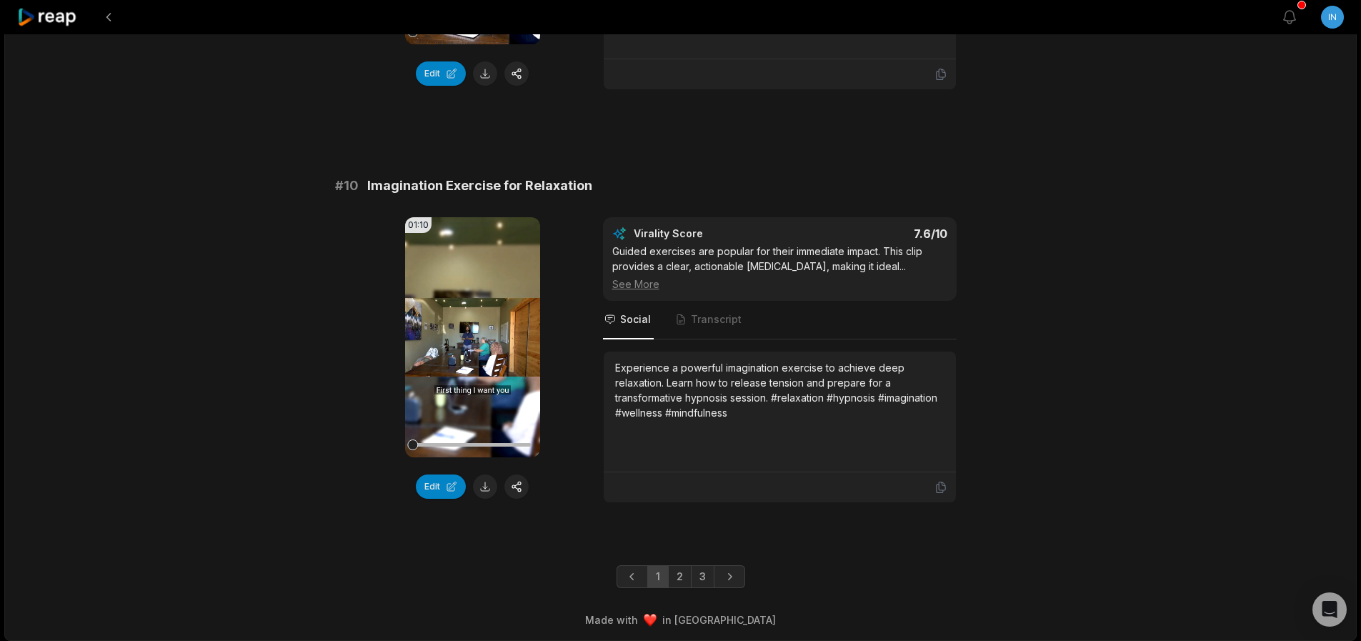
scroll to position [3745, 0]
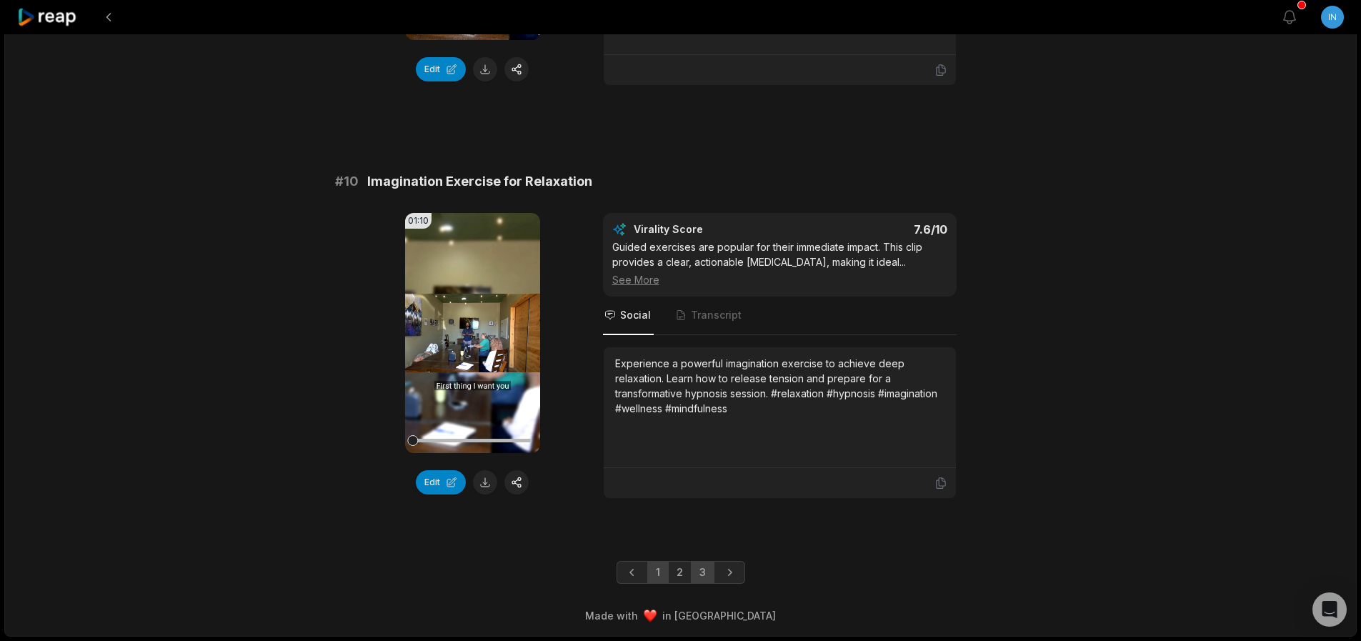
click at [704, 567] on link "3" at bounding box center [703, 572] width 24 height 23
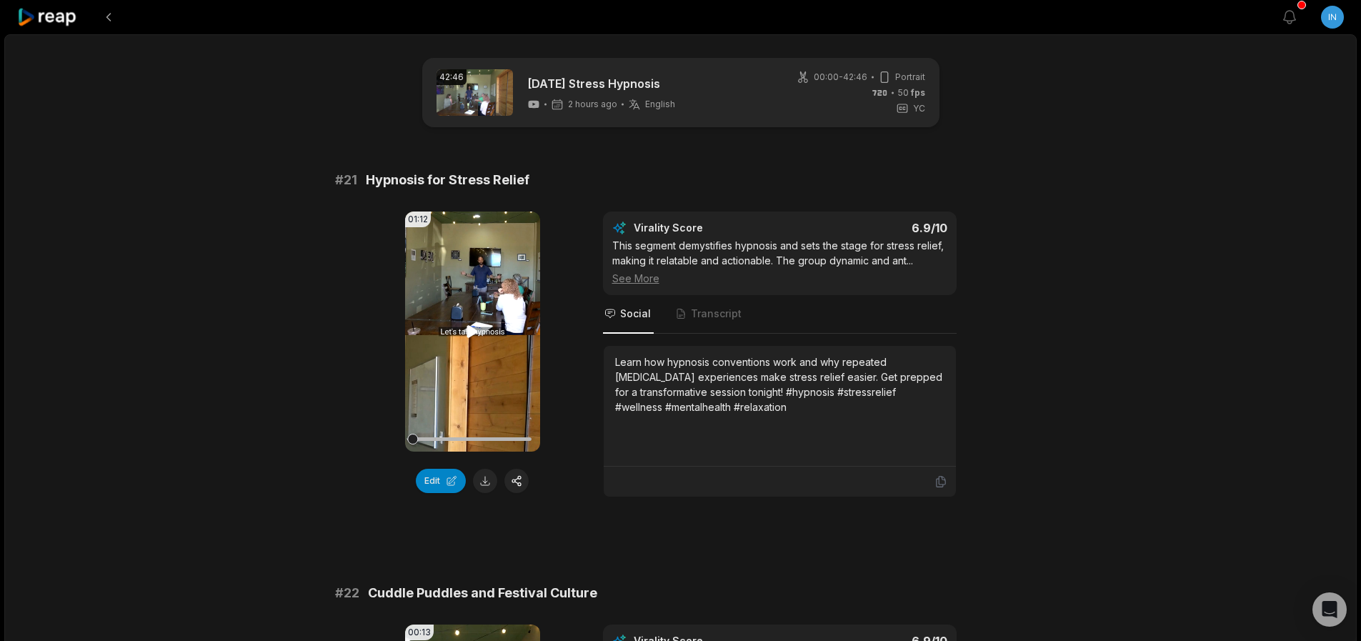
click at [484, 324] on video "Your browser does not support mp4 format." at bounding box center [472, 331] width 135 height 240
click at [477, 320] on video "Your browser does not support mp4 format." at bounding box center [472, 331] width 135 height 240
